Goal: Navigation & Orientation: Find specific page/section

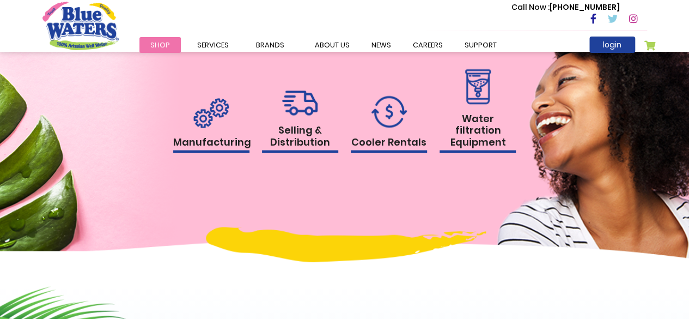
scroll to position [682, 0]
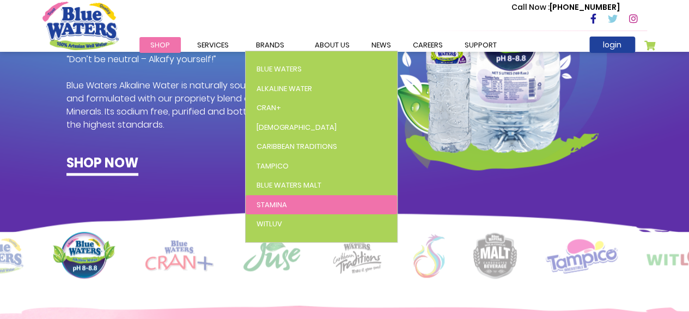
click at [270, 199] on link "Stamina" at bounding box center [321, 205] width 151 height 20
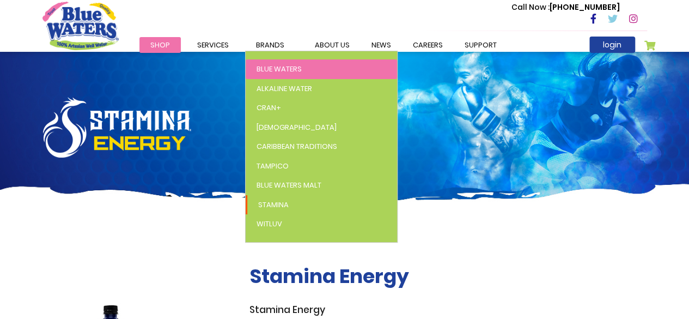
click at [279, 68] on span "Blue Waters" at bounding box center [278, 69] width 45 height 10
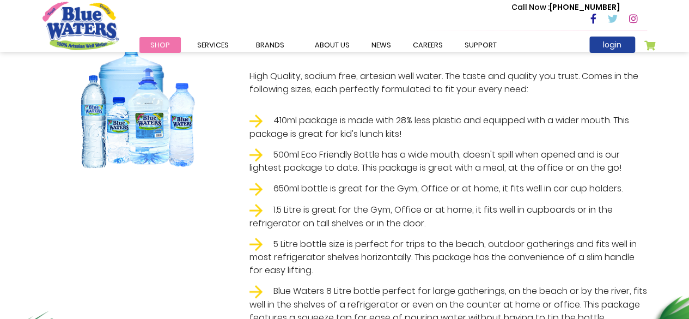
scroll to position [250, 0]
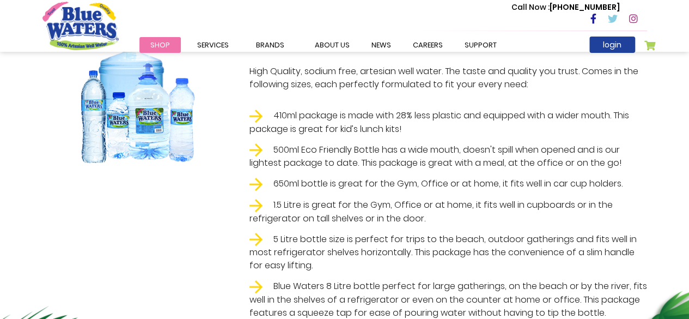
click at [254, 238] on img at bounding box center [255, 239] width 13 height 13
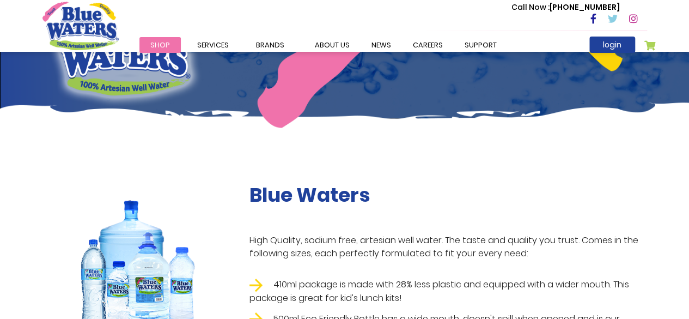
scroll to position [0, 0]
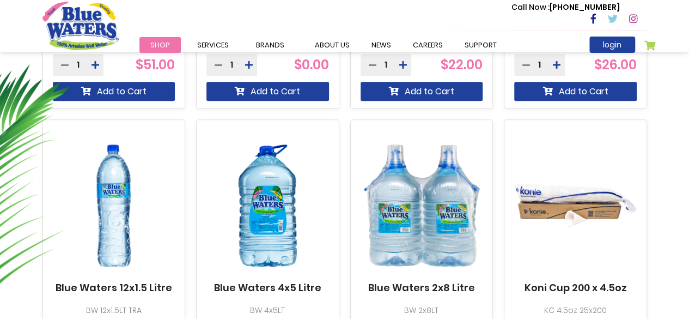
scroll to position [627, 0]
